Goal: Register for event/course

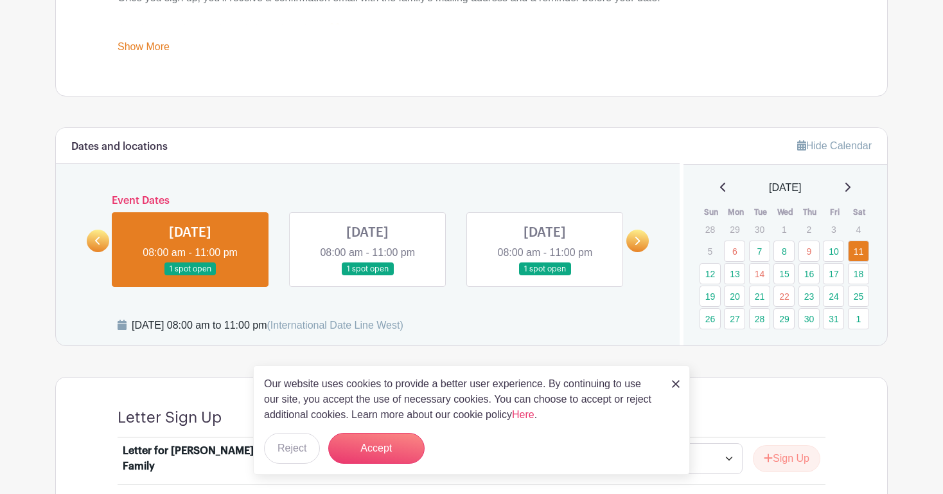
scroll to position [589, 0]
click at [545, 276] on link at bounding box center [545, 276] width 0 height 0
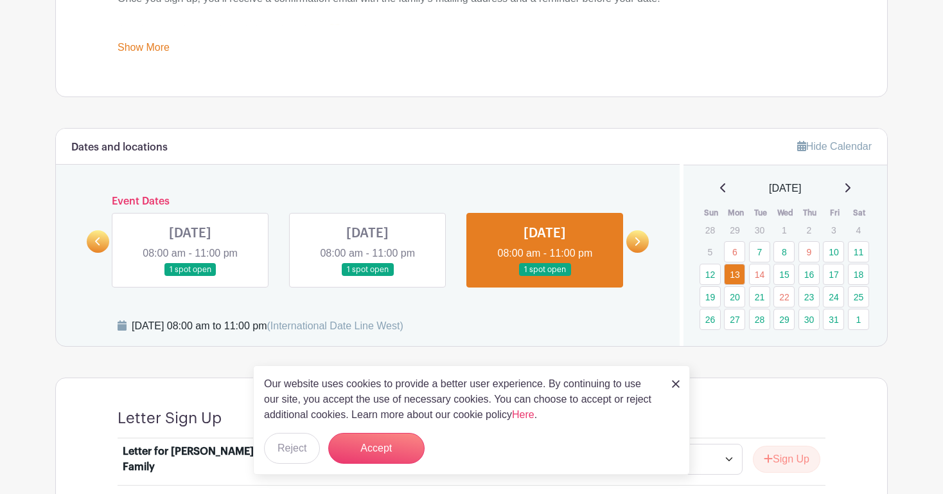
click at [736, 275] on link "13" at bounding box center [734, 273] width 21 height 21
click at [678, 382] on img at bounding box center [676, 384] width 8 height 8
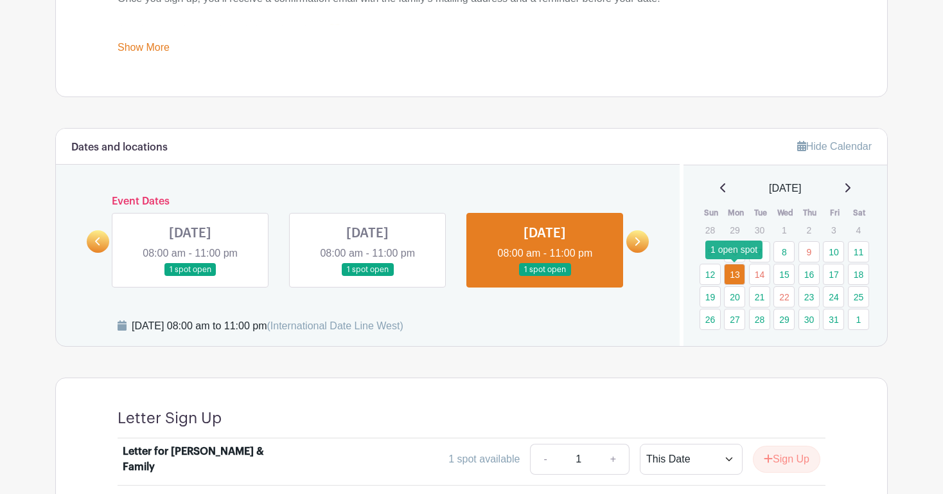
click at [736, 278] on link "13" at bounding box center [734, 273] width 21 height 21
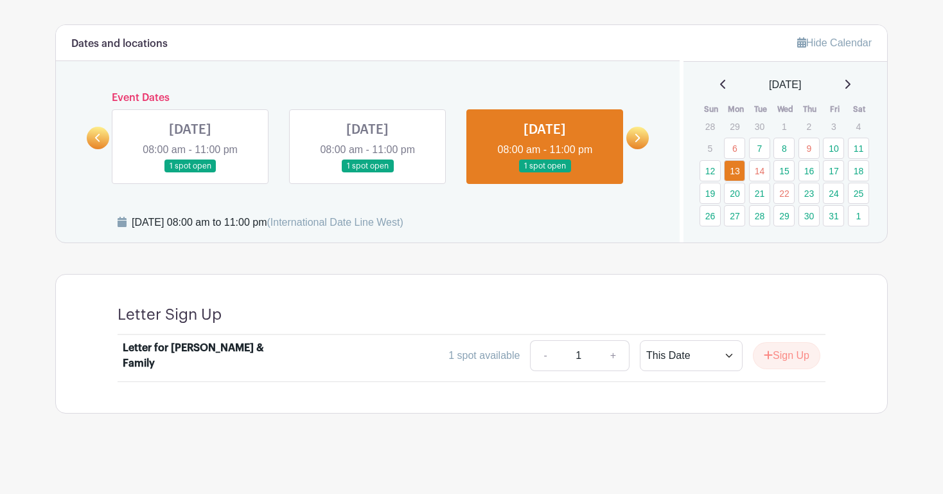
scroll to position [691, 0]
click at [800, 352] on button "Sign Up" at bounding box center [786, 356] width 67 height 27
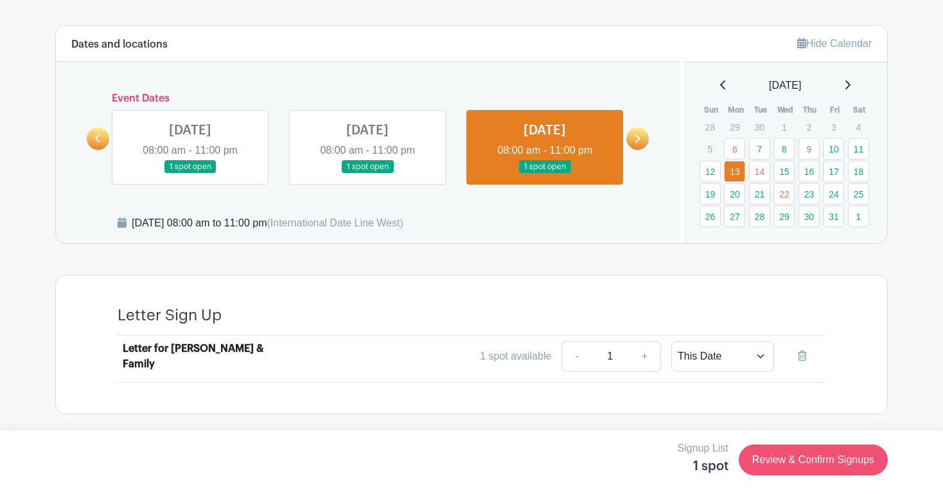
click at [821, 459] on link "Review & Confirm Signups" at bounding box center [813, 459] width 149 height 31
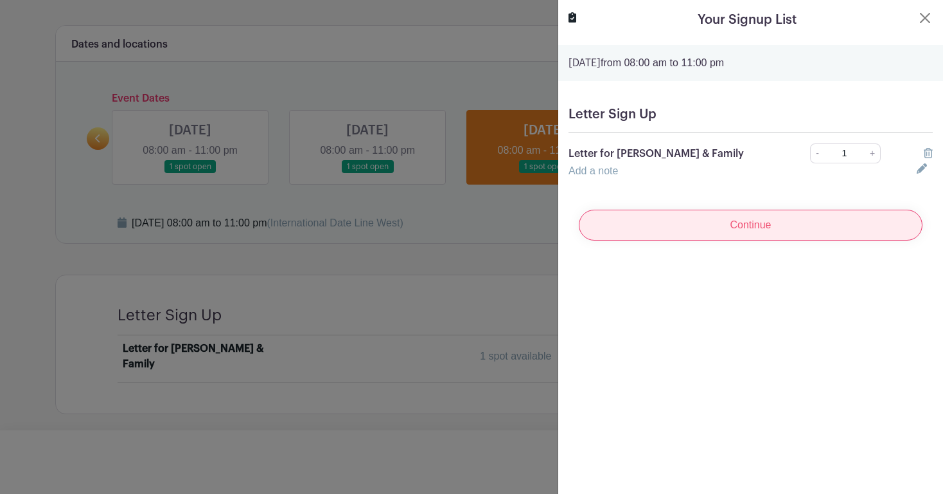
click at [797, 224] on input "Continue" at bounding box center [751, 224] width 344 height 31
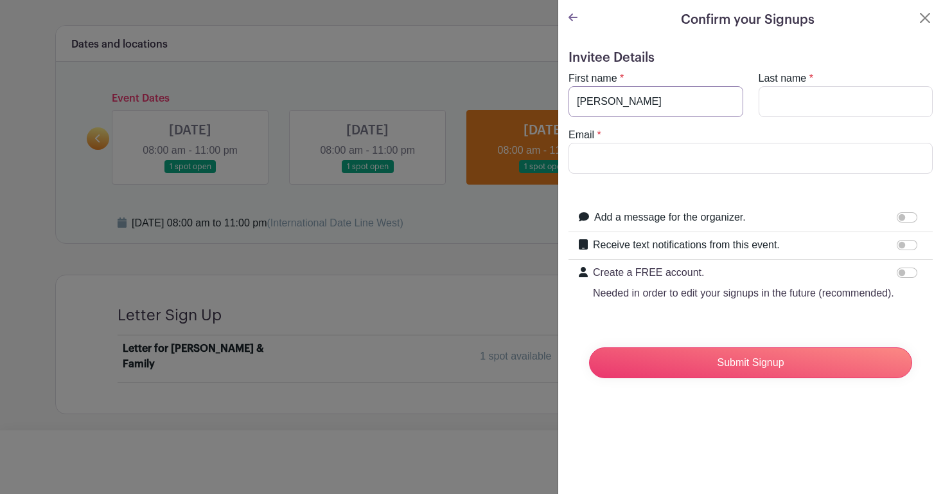
type input "[PERSON_NAME]"
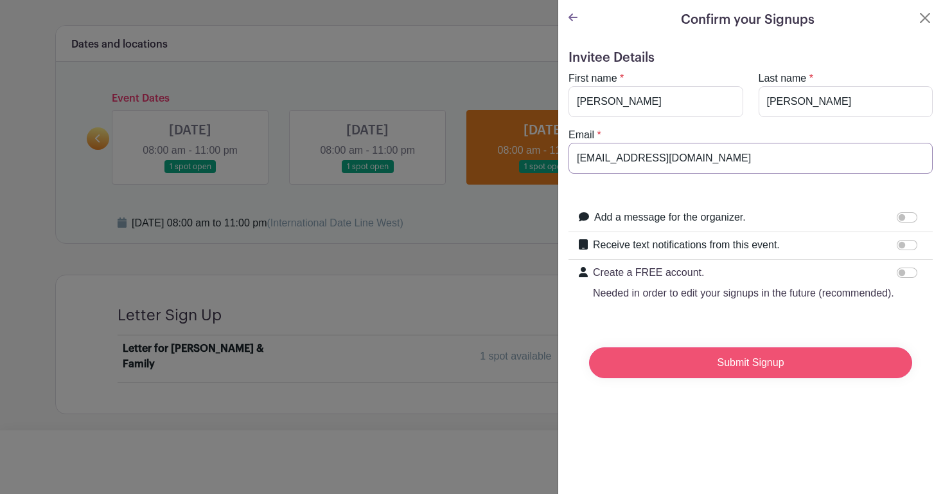
type input "[EMAIL_ADDRESS][DOMAIN_NAME]"
click at [769, 358] on input "Submit Signup" at bounding box center [750, 362] width 323 height 31
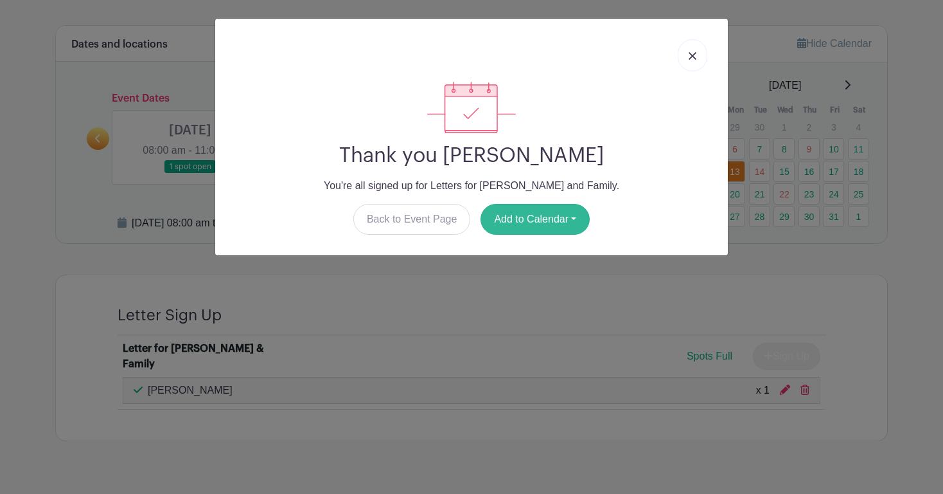
click at [571, 214] on button "Add to Calendar" at bounding box center [535, 219] width 109 height 31
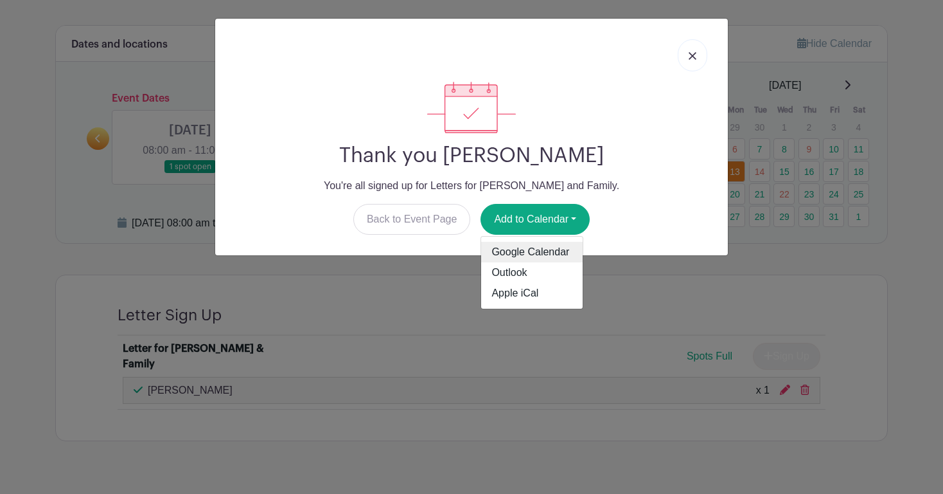
click at [546, 246] on link "Google Calendar" at bounding box center [532, 252] width 102 height 21
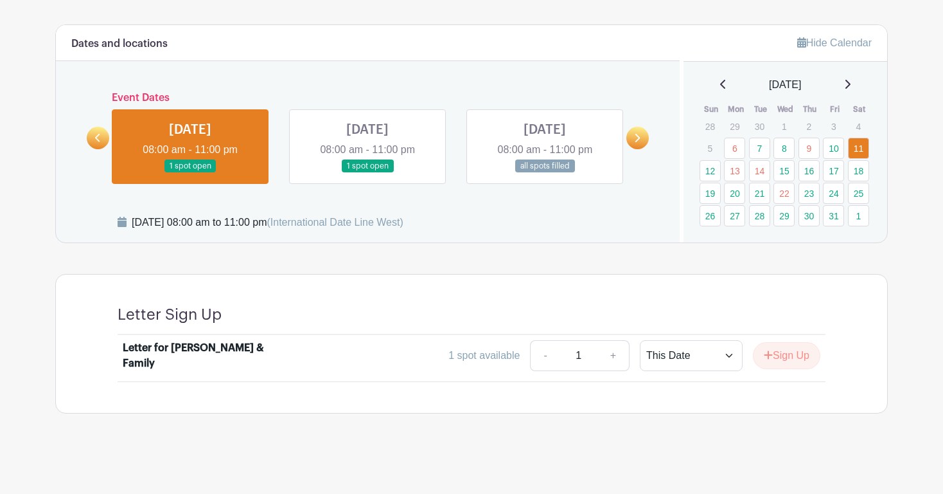
scroll to position [728, 0]
